Goal: Transaction & Acquisition: Purchase product/service

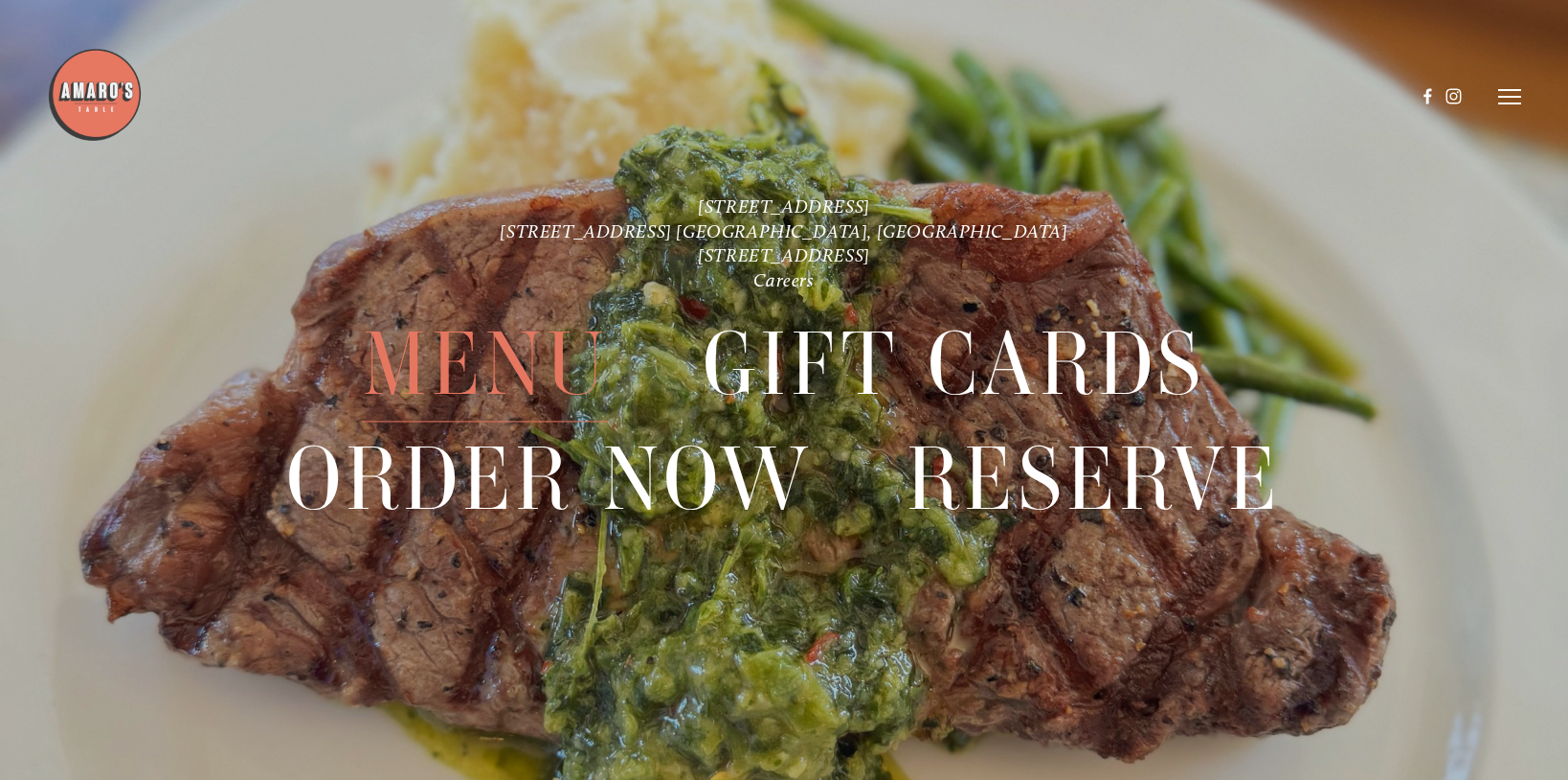
click at [437, 385] on span "Menu" at bounding box center [485, 365] width 245 height 114
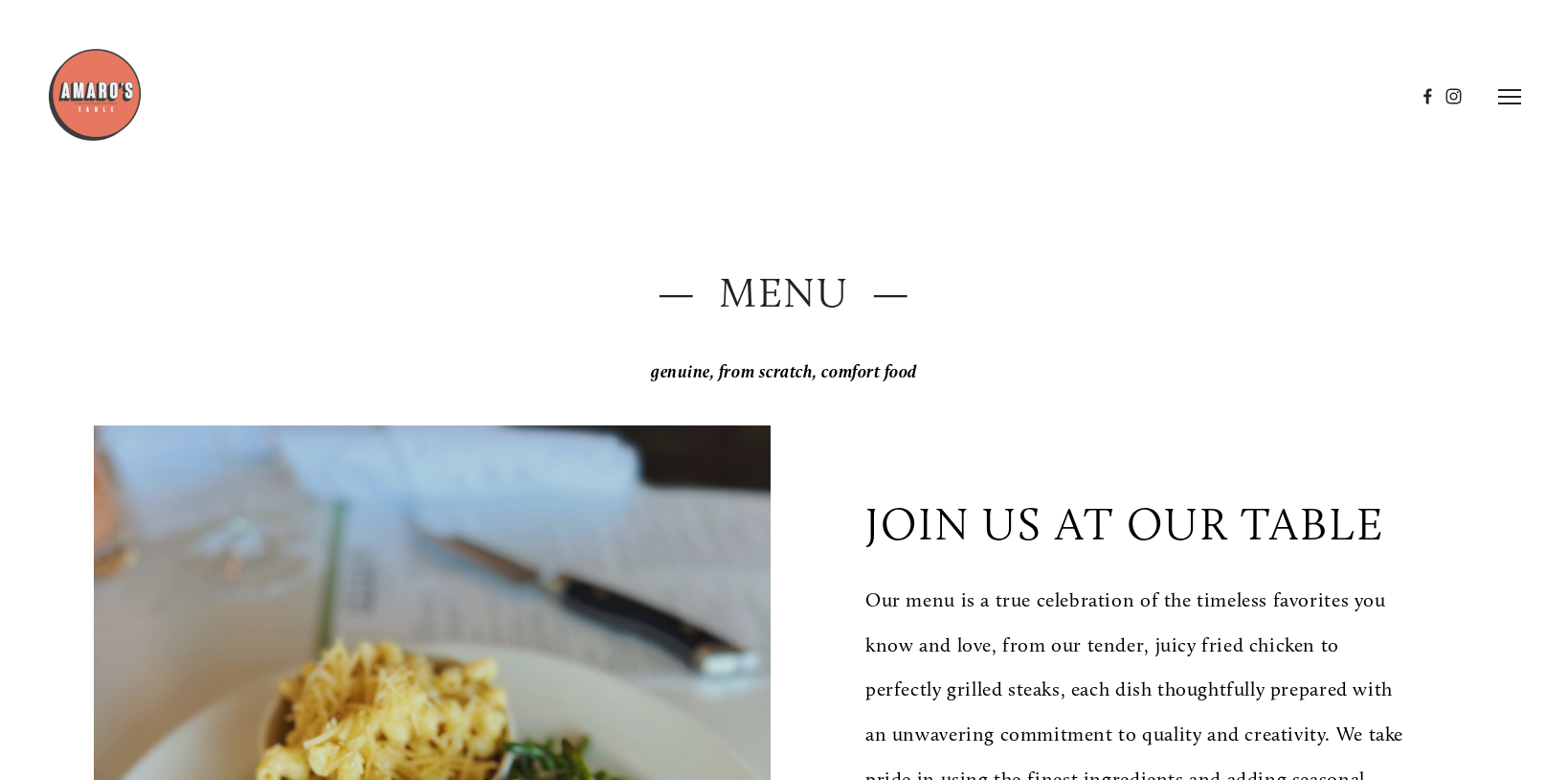
click at [82, 98] on img at bounding box center [95, 95] width 96 height 96
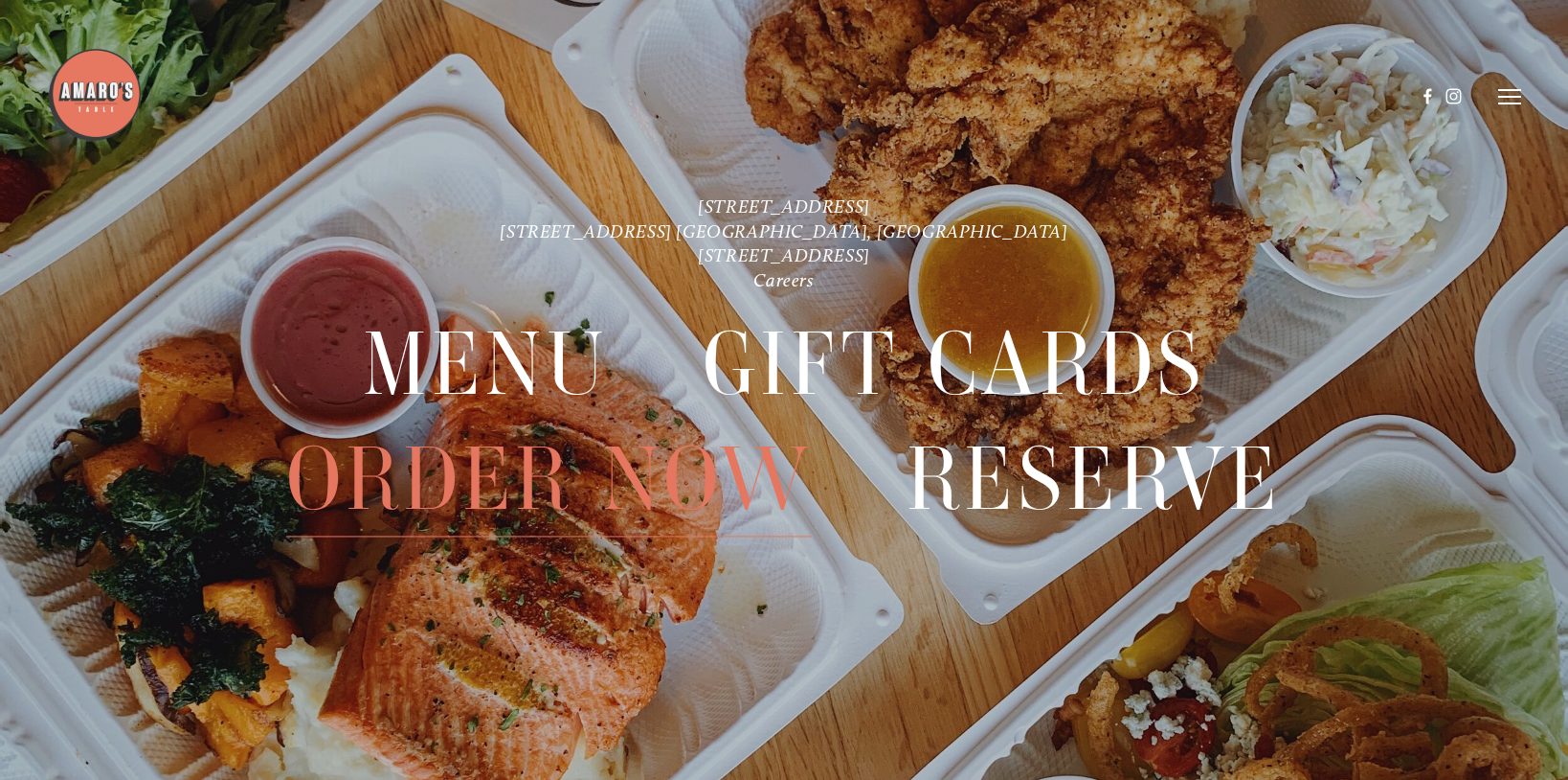
click at [464, 481] on span "Order Now" at bounding box center [548, 480] width 526 height 114
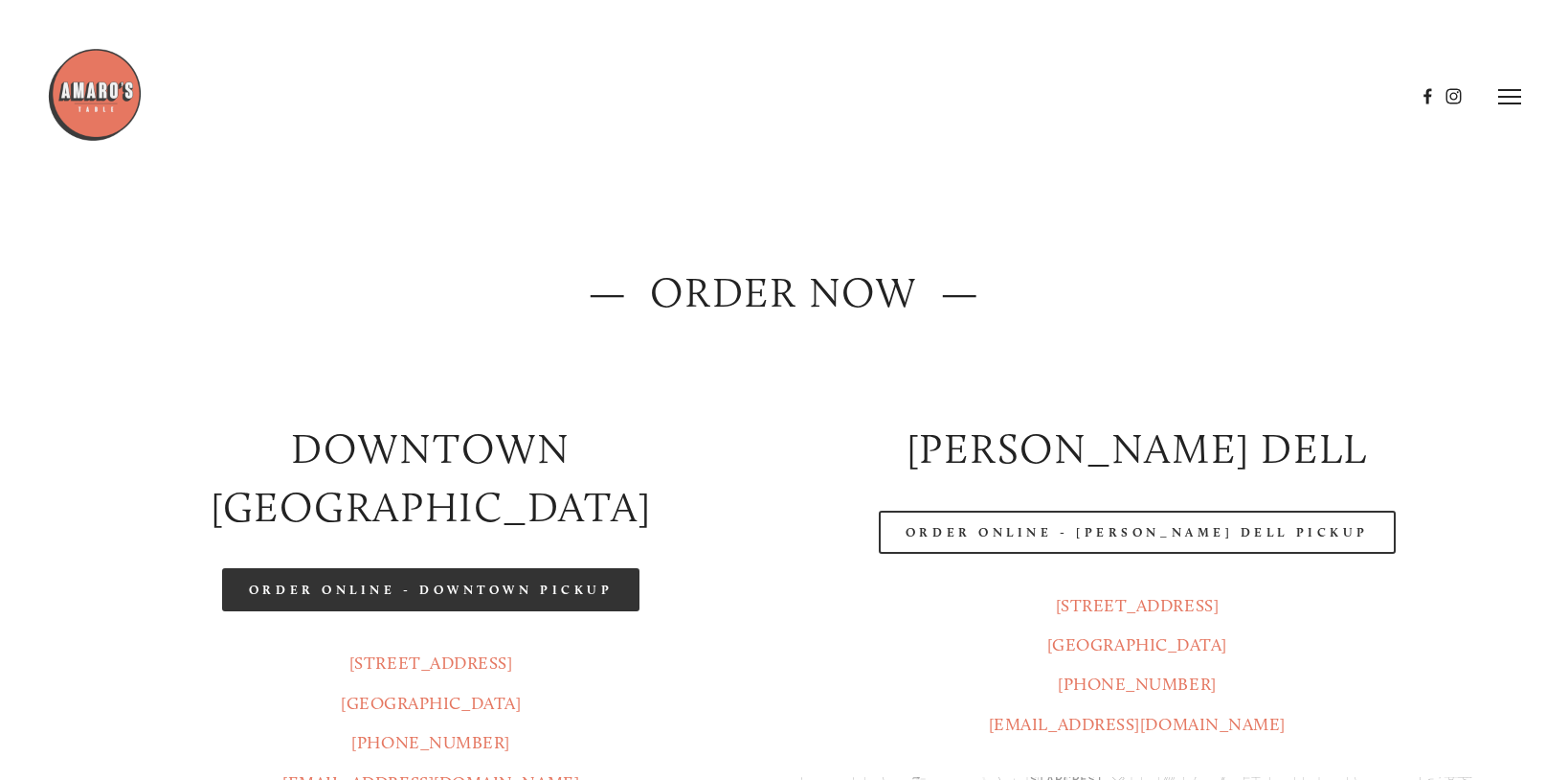
click at [466, 568] on link "Order Online - Downtown pickup" at bounding box center [431, 590] width 419 height 43
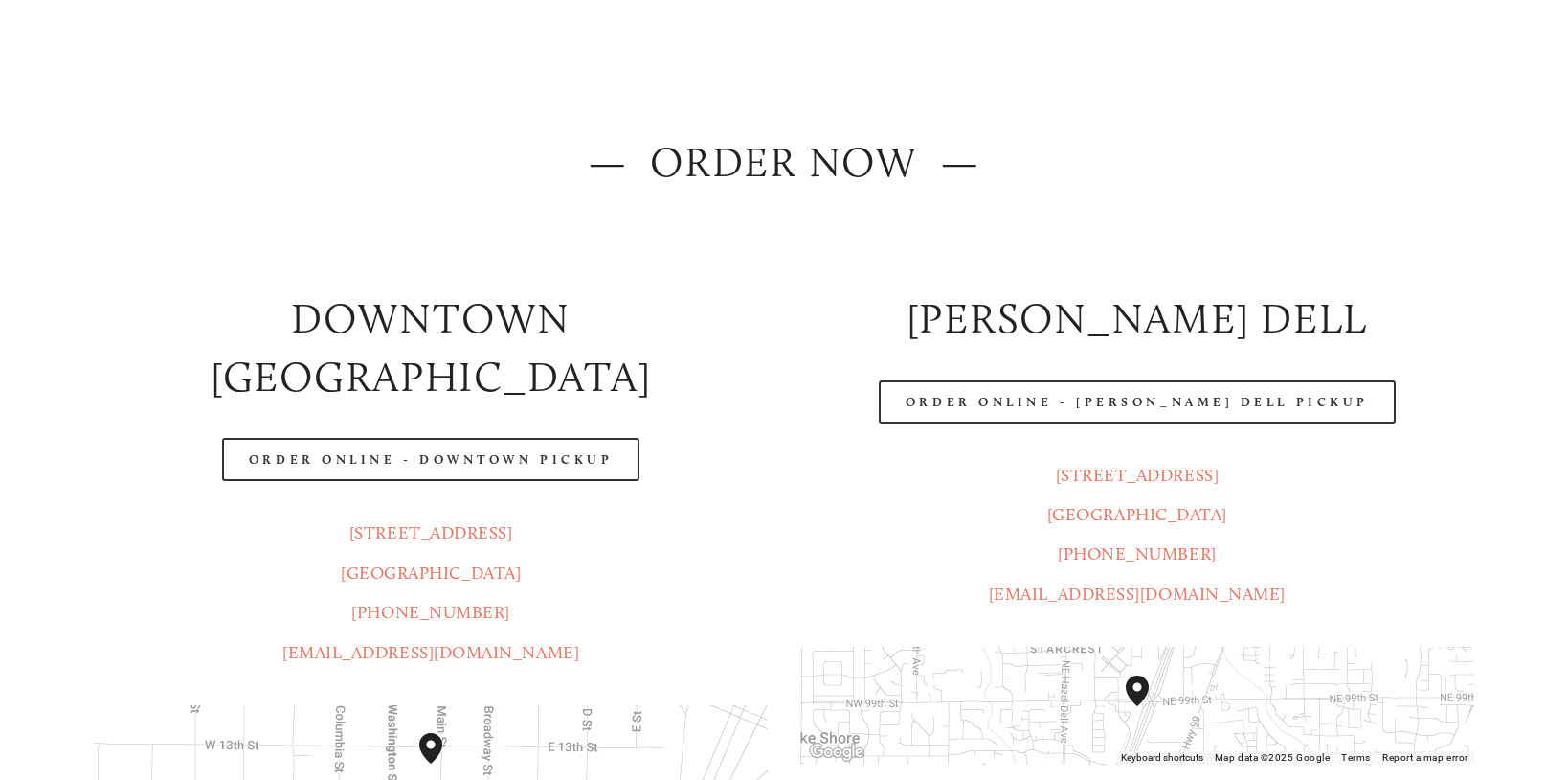
scroll to position [131, 0]
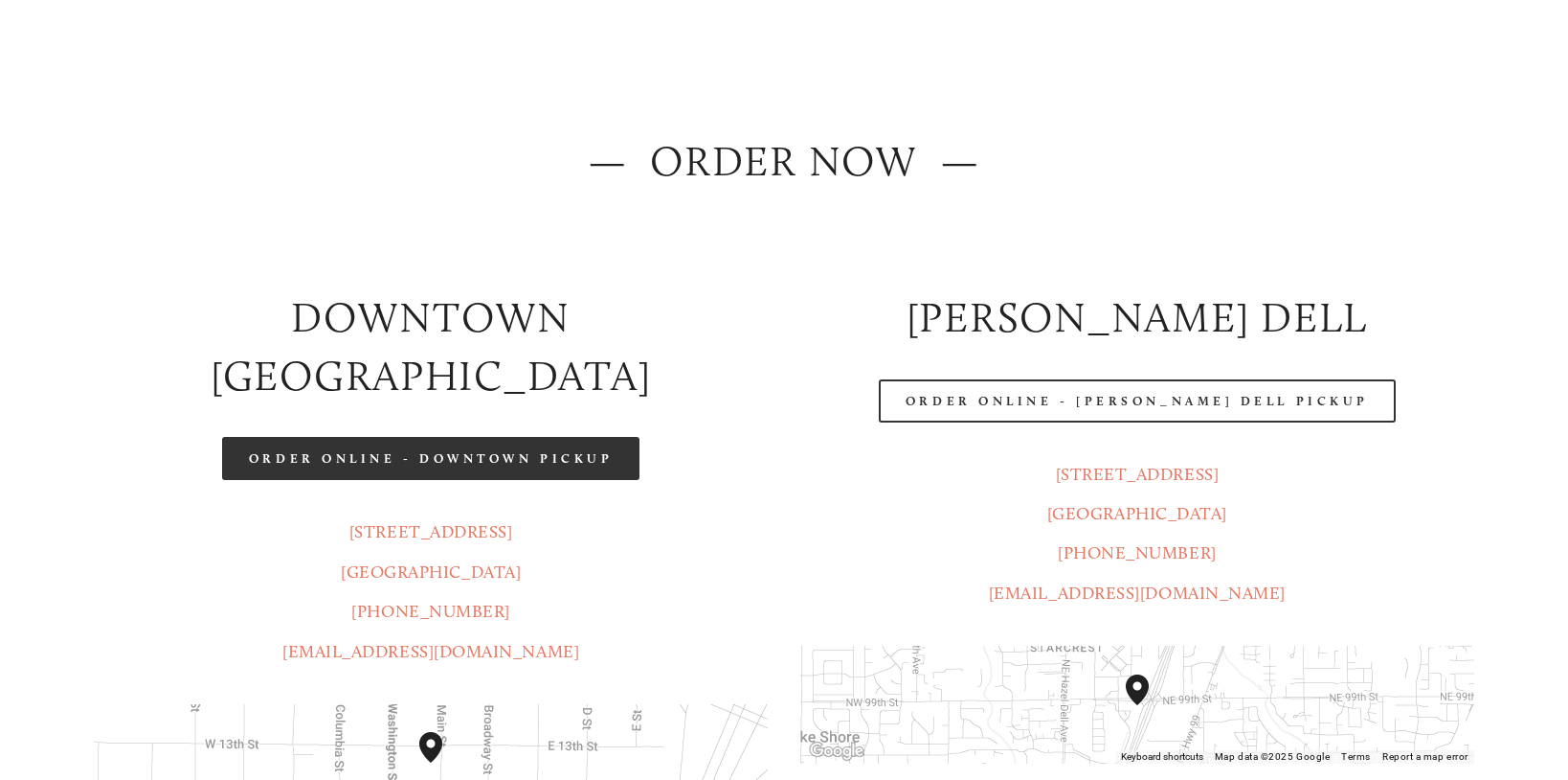
drag, startPoint x: 481, startPoint y: 428, endPoint x: 482, endPoint y: 414, distance: 14.0
click at [482, 421] on div "Order Online - Downtown pickup" at bounding box center [430, 459] width 706 height 76
click at [482, 436] on link "Order Online - Downtown pickup" at bounding box center [431, 458] width 419 height 43
